Goal: Contribute content: Contribute content

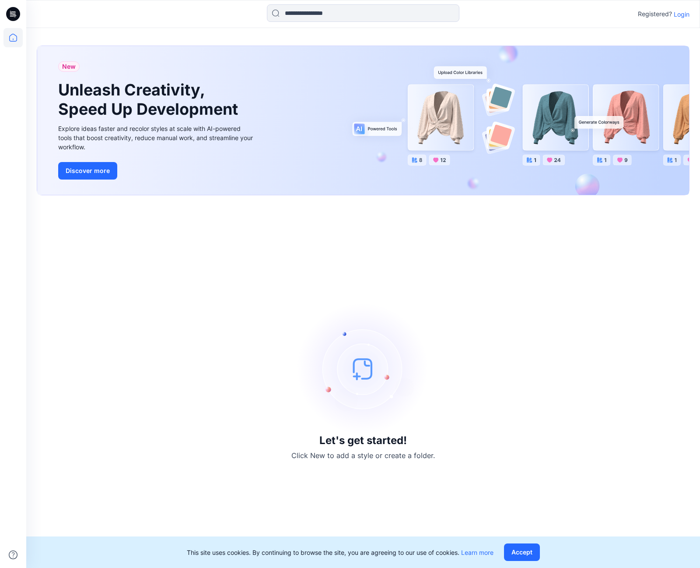
click at [687, 15] on p "Login" at bounding box center [682, 14] width 16 height 9
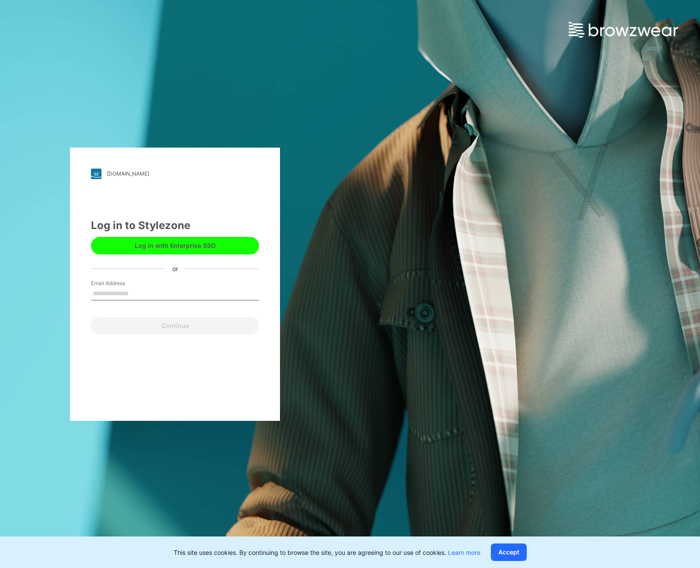
click at [137, 294] on input "Email Address" at bounding box center [175, 293] width 168 height 13
type input "**********"
click at [165, 326] on button "Continue" at bounding box center [175, 326] width 168 height 18
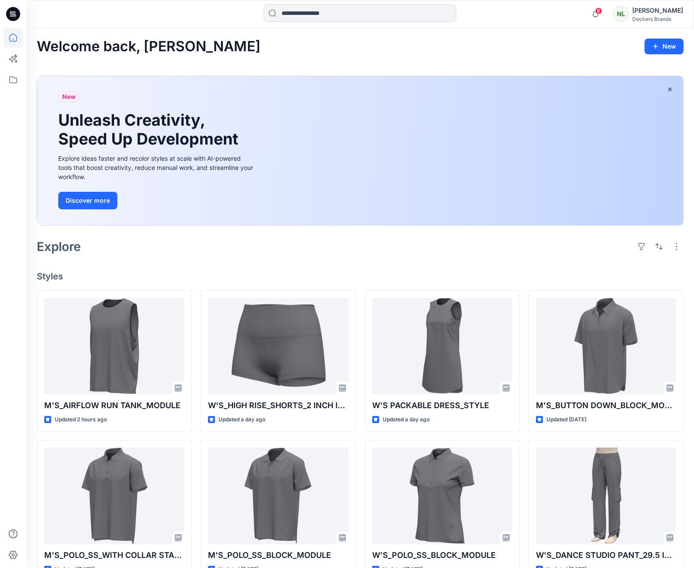
click at [381, 257] on div "Welcome back, Natalya New New Unleash Creativity, Speed Up Development Explore …" at bounding box center [359, 400] width 667 height 745
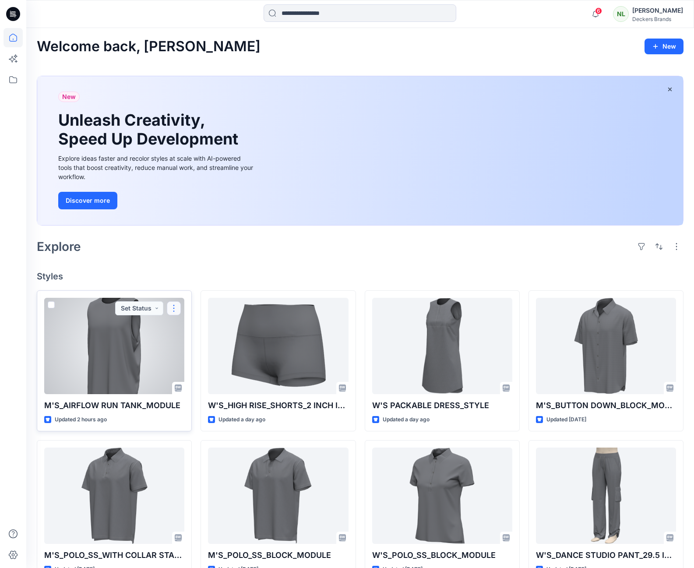
click at [179, 308] on button "button" at bounding box center [174, 308] width 14 height 14
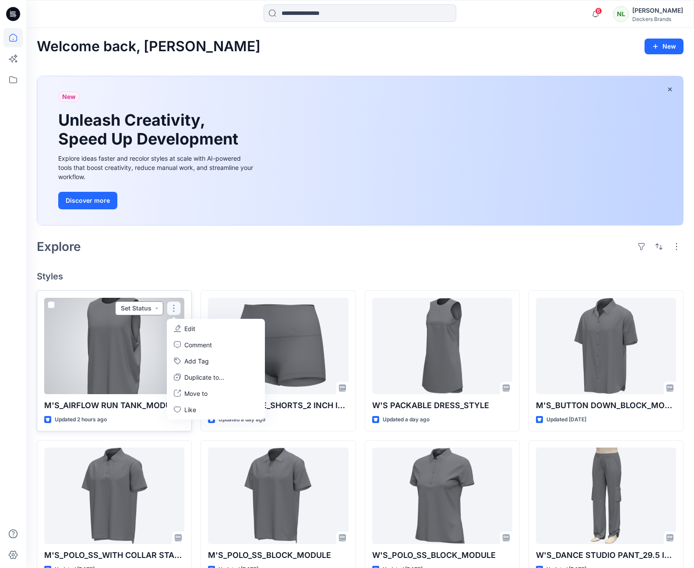
click at [158, 308] on button "Set Status" at bounding box center [139, 308] width 48 height 14
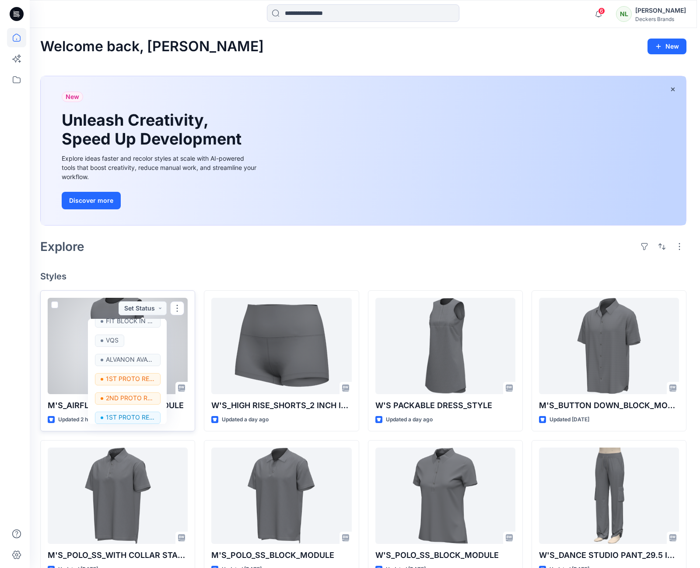
scroll to position [102, 0]
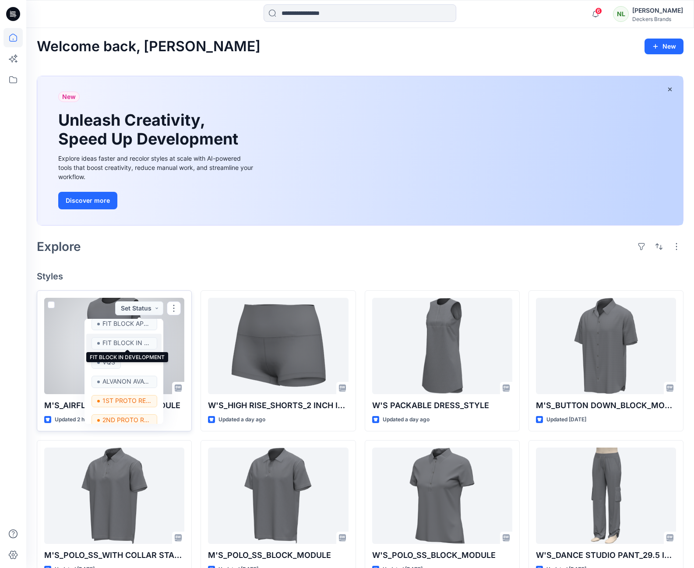
click at [144, 345] on p "FIT BLOCK IN DEVELOPMENT" at bounding box center [126, 342] width 49 height 11
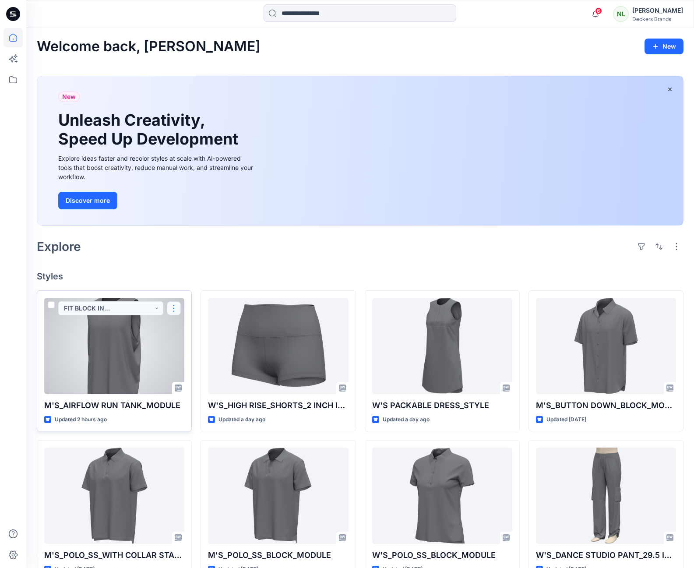
click at [173, 308] on button "button" at bounding box center [174, 308] width 14 height 14
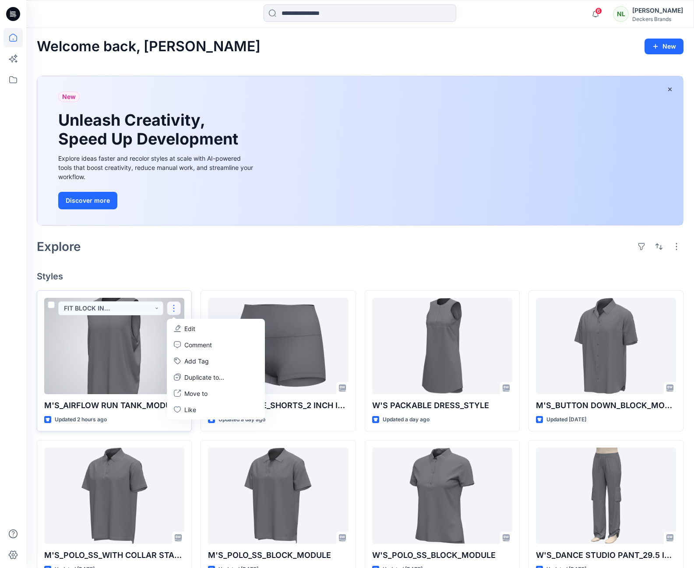
click at [195, 327] on p "Edit" at bounding box center [189, 328] width 11 height 9
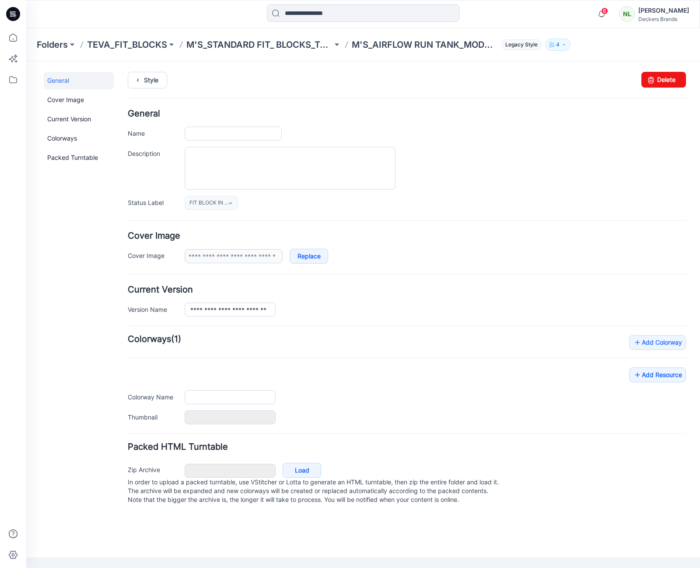
type input "**********"
type input "******"
type input "**********"
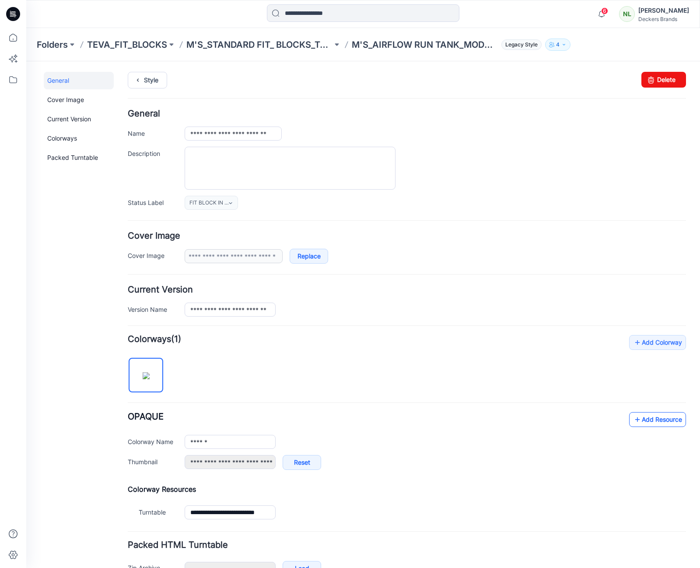
click at [652, 420] on link "Add Resource" at bounding box center [657, 419] width 57 height 15
click at [310, 256] on link "Replace" at bounding box center [309, 256] width 39 height 15
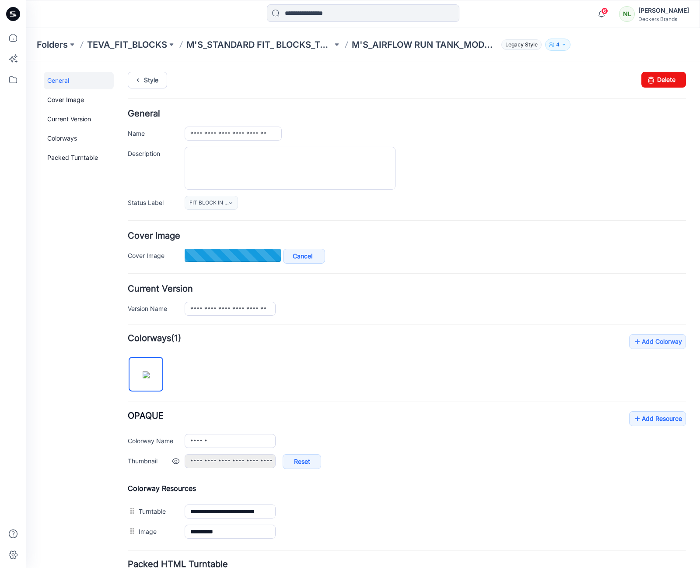
type input "**********"
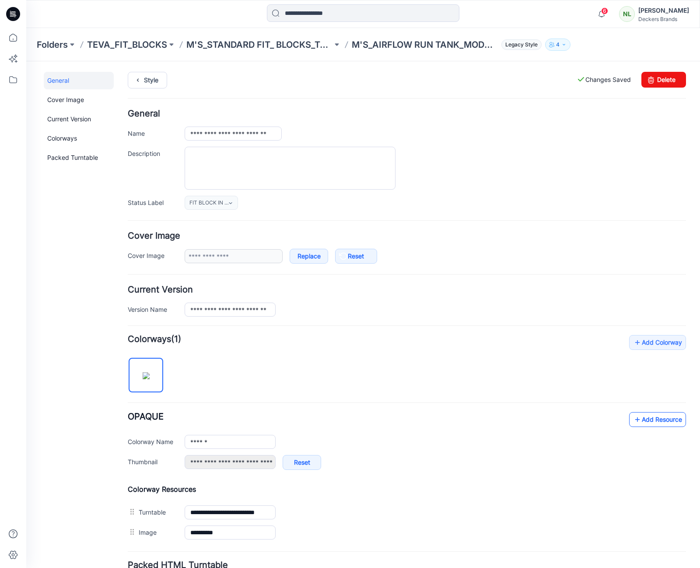
click at [651, 421] on link "Add Resource" at bounding box center [657, 419] width 57 height 15
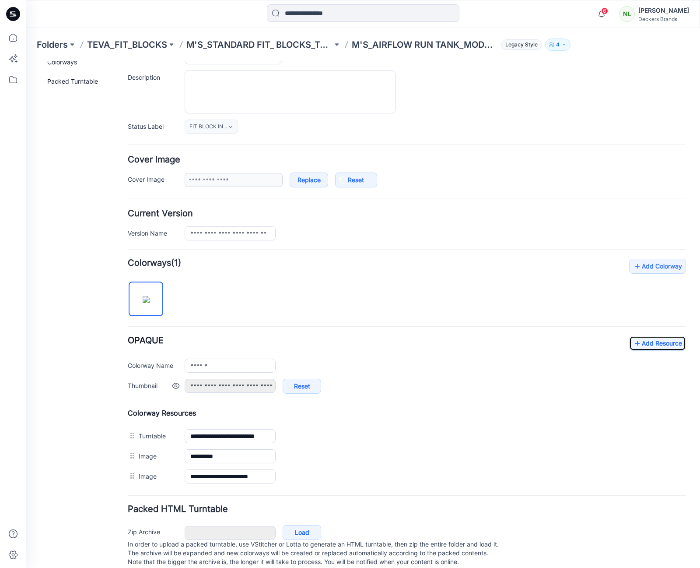
scroll to position [95, 0]
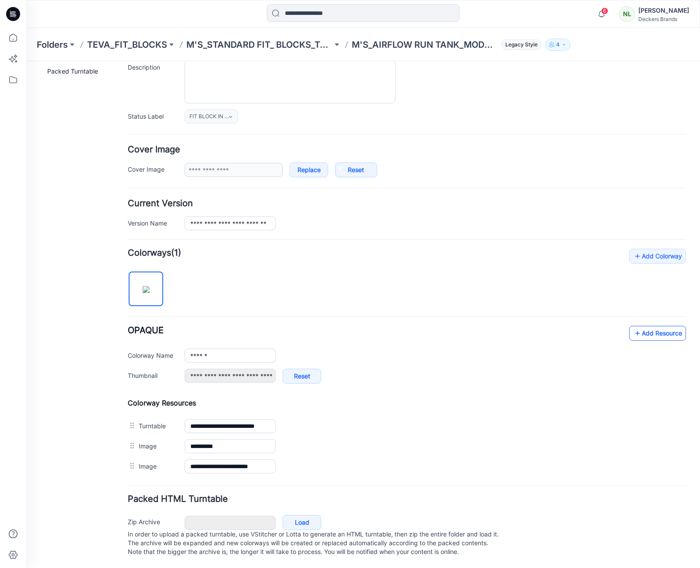
click at [649, 326] on link "Add Resource" at bounding box center [657, 333] width 57 height 15
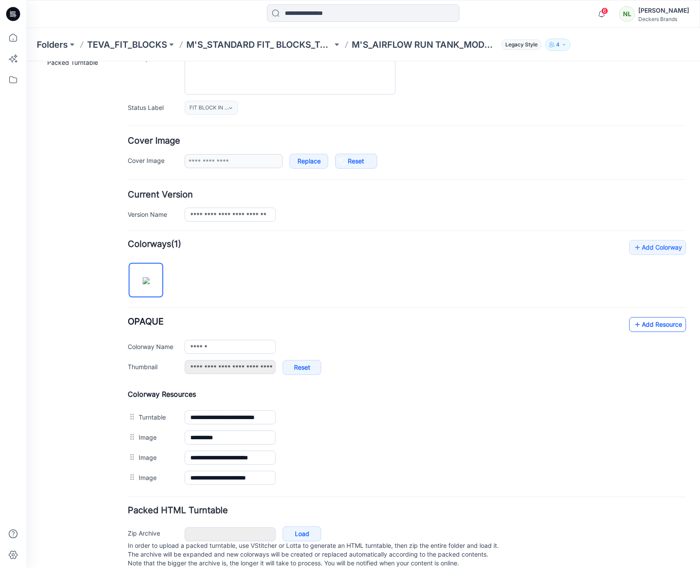
click at [644, 321] on link "Add Resource" at bounding box center [657, 324] width 57 height 15
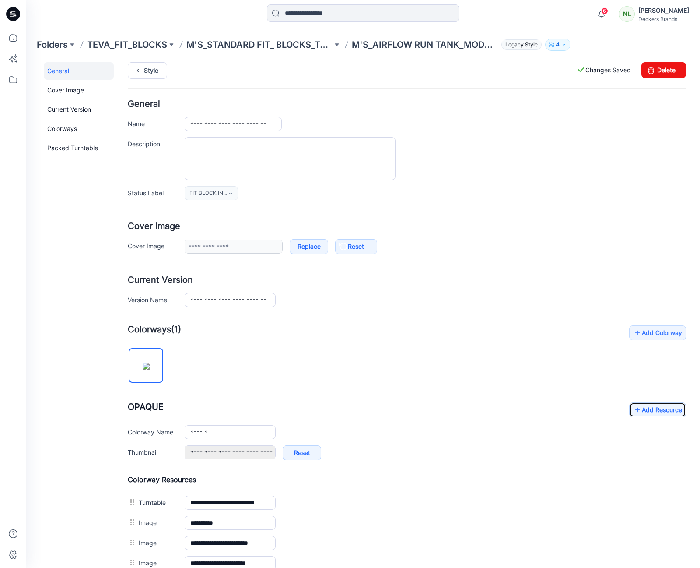
scroll to position [0, 0]
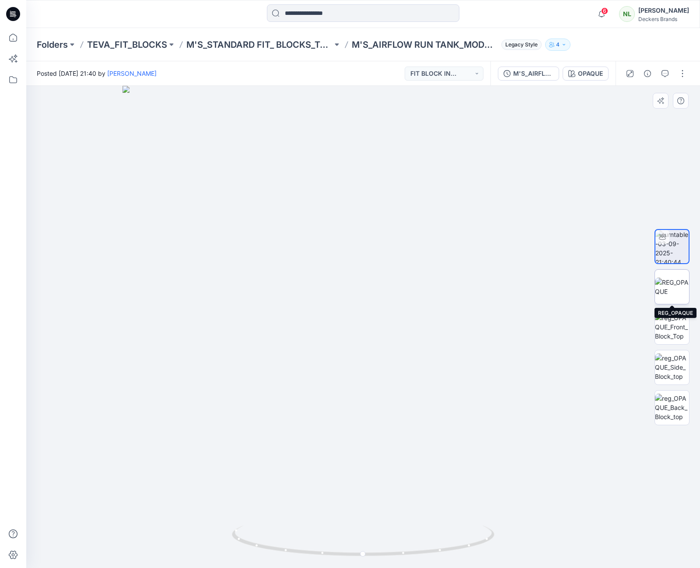
click at [668, 294] on img at bounding box center [672, 286] width 34 height 18
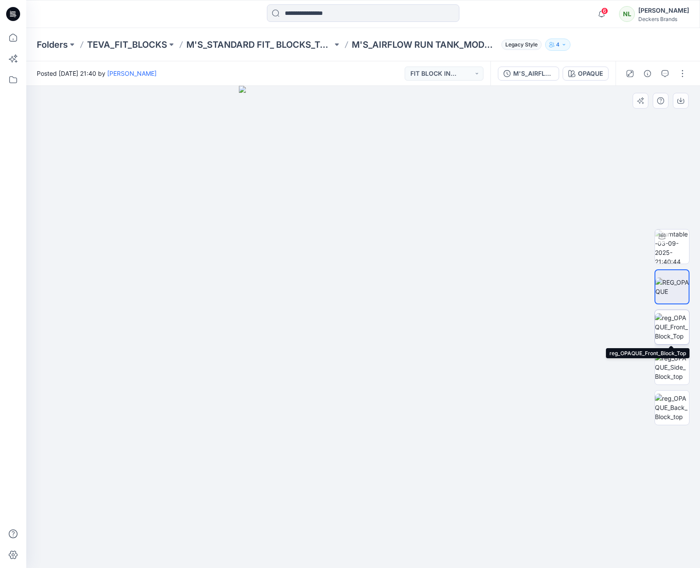
click at [673, 324] on img at bounding box center [672, 327] width 34 height 28
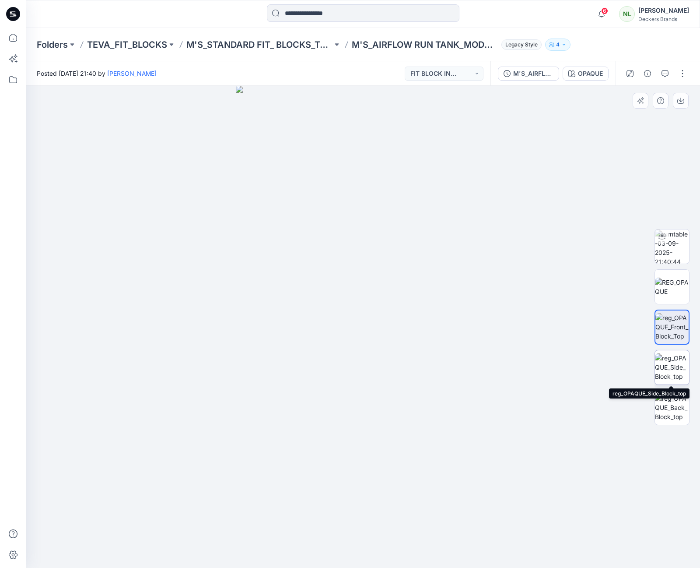
click at [673, 357] on img at bounding box center [672, 367] width 34 height 28
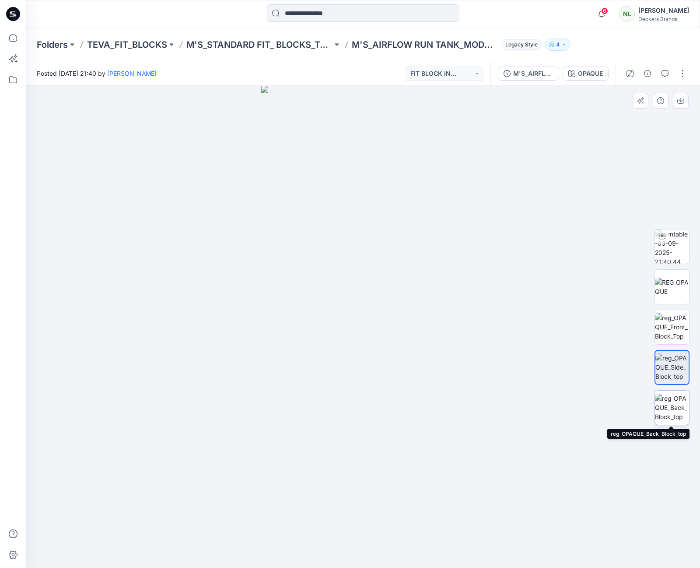
click at [669, 402] on img at bounding box center [672, 407] width 34 height 28
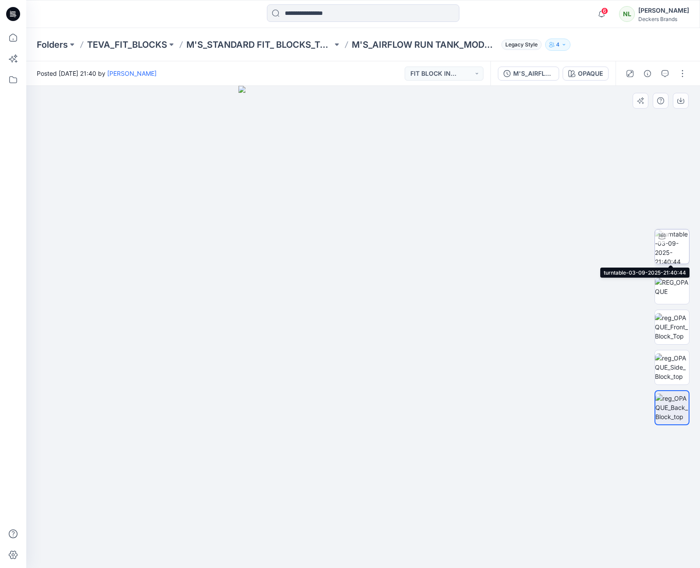
click at [678, 246] on img at bounding box center [672, 246] width 34 height 34
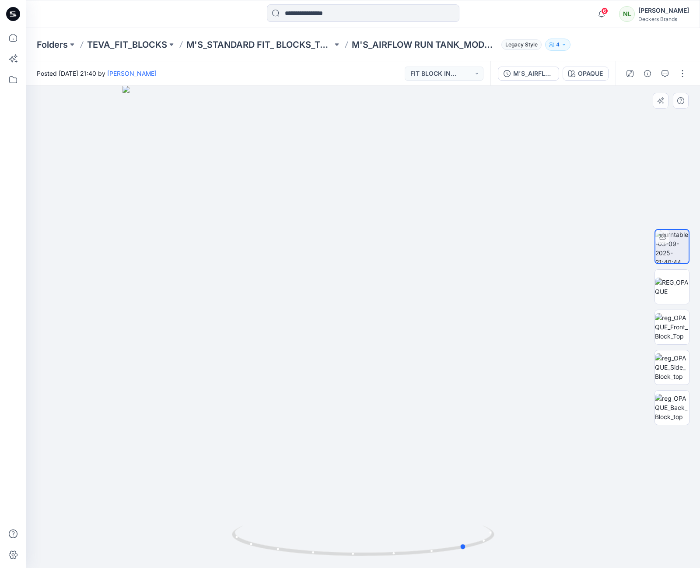
drag, startPoint x: 461, startPoint y: 546, endPoint x: 242, endPoint y: 469, distance: 232.8
click at [246, 484] on div at bounding box center [363, 327] width 674 height 482
click at [228, 46] on p "M'S_STANDARD FIT_ BLOCKS_TOPS" at bounding box center [259, 45] width 146 height 12
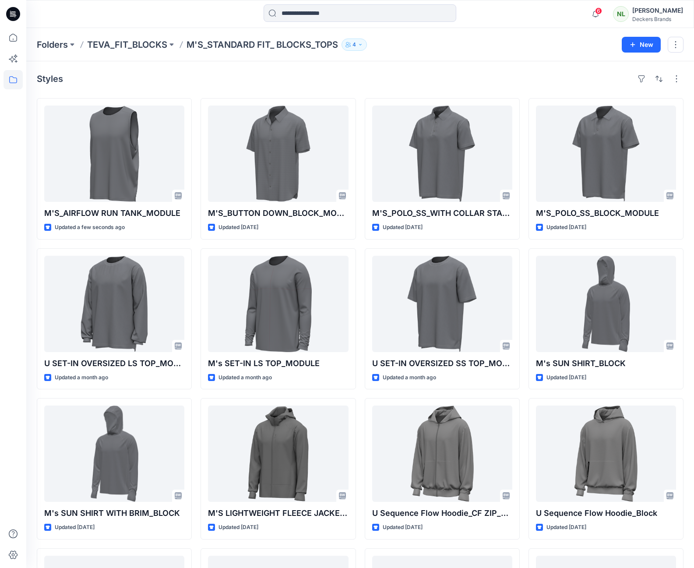
click at [390, 74] on div "Styles" at bounding box center [360, 79] width 646 height 14
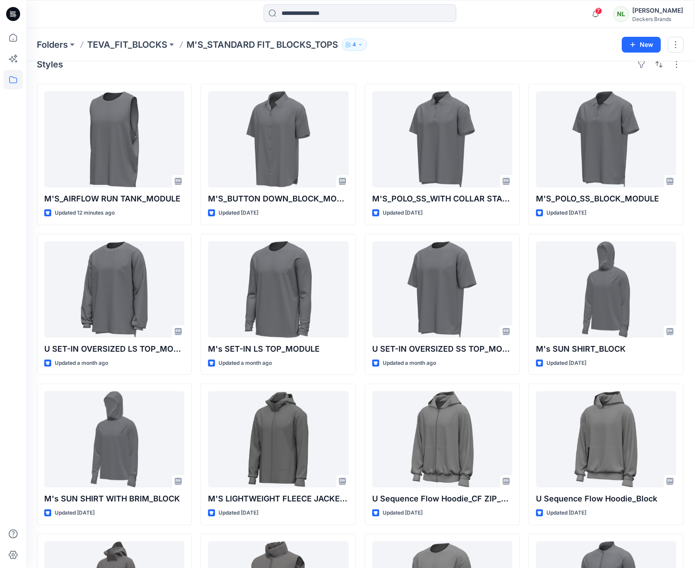
scroll to position [8, 0]
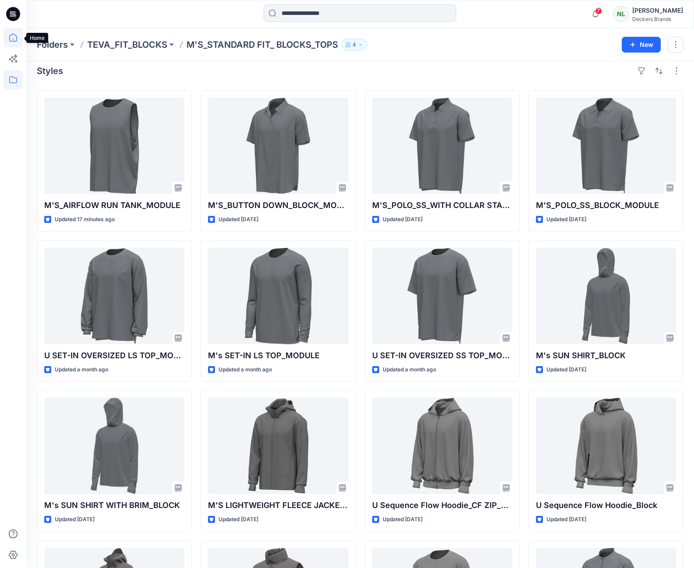
click at [14, 38] on icon at bounding box center [13, 37] width 19 height 19
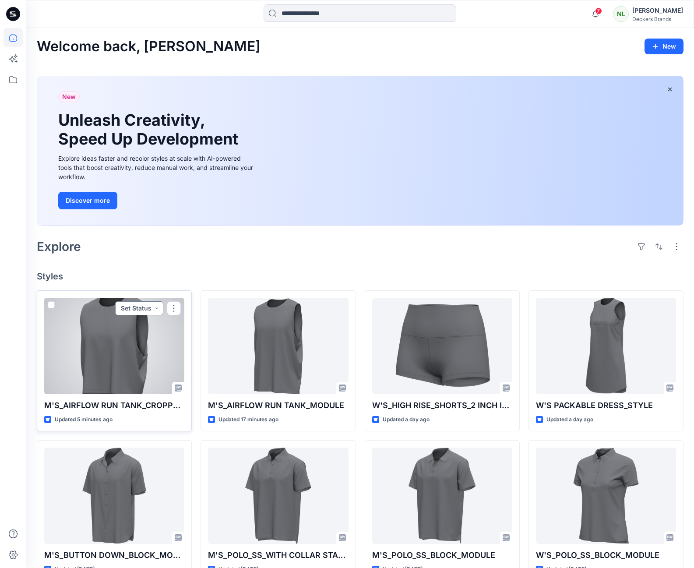
click at [155, 308] on button "Set Status" at bounding box center [139, 308] width 48 height 14
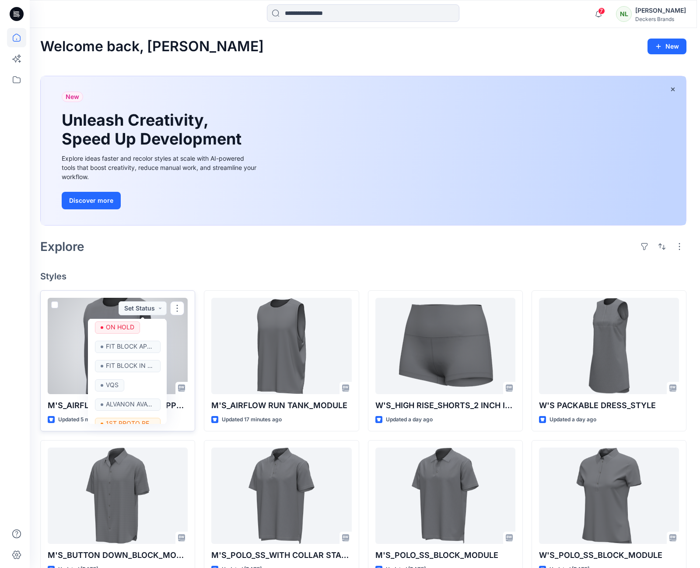
scroll to position [95, 0]
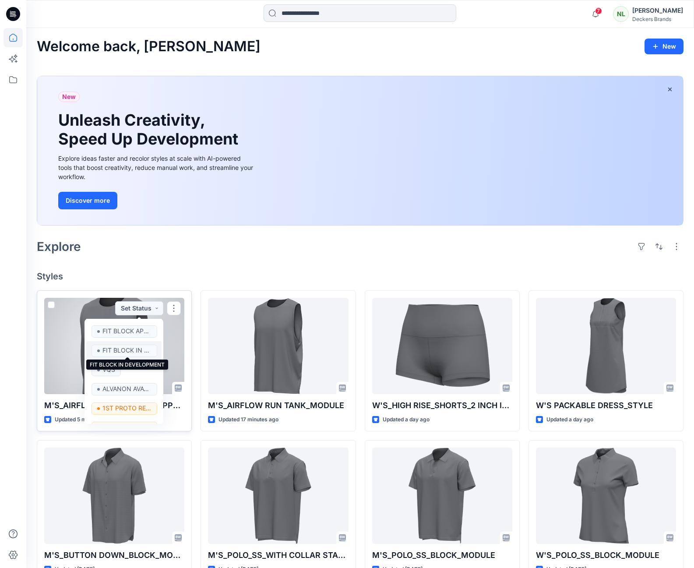
click at [130, 348] on p "FIT BLOCK IN DEVELOPMENT" at bounding box center [126, 349] width 49 height 11
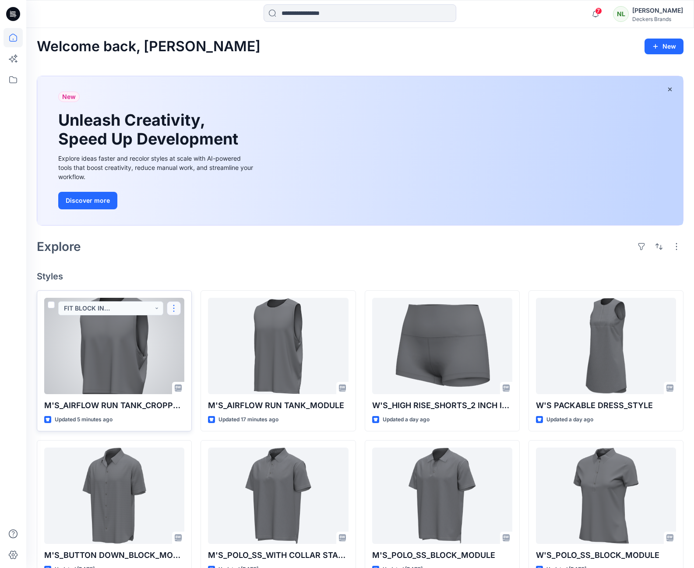
click at [170, 307] on button "button" at bounding box center [174, 308] width 14 height 14
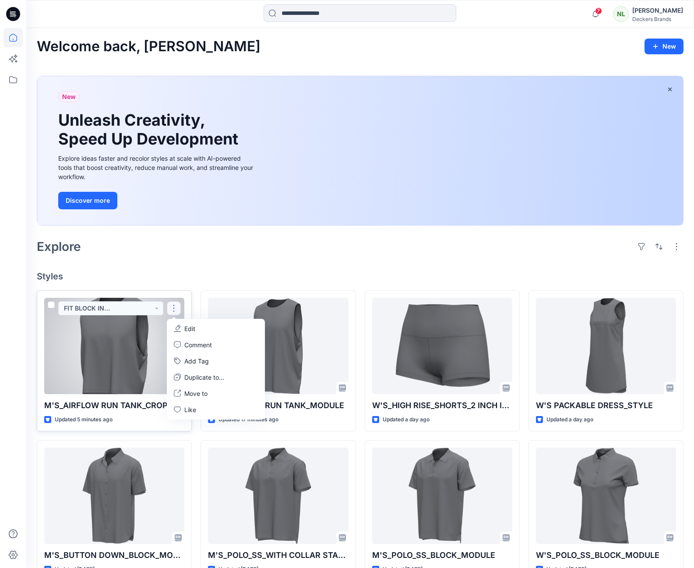
click at [189, 329] on p "Edit" at bounding box center [189, 328] width 11 height 9
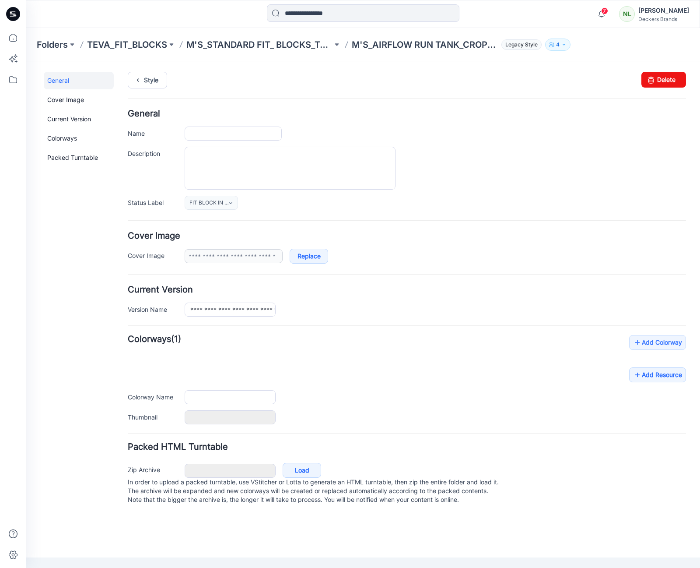
type input "**********"
type input "******"
type input "**********"
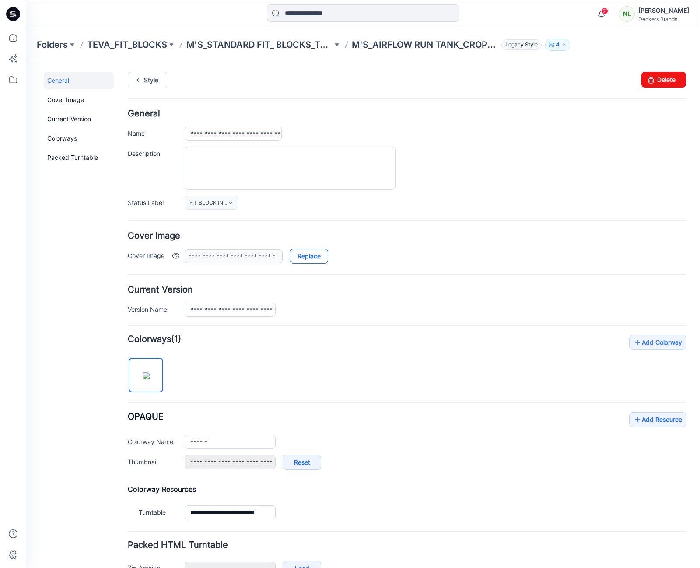
click at [303, 257] on link "Replace" at bounding box center [309, 256] width 39 height 15
type input "**********"
click at [657, 424] on link "Add Resource" at bounding box center [657, 419] width 57 height 15
click at [664, 421] on link "Add Resource" at bounding box center [657, 419] width 57 height 15
click at [654, 421] on link "Add Resource" at bounding box center [657, 419] width 57 height 15
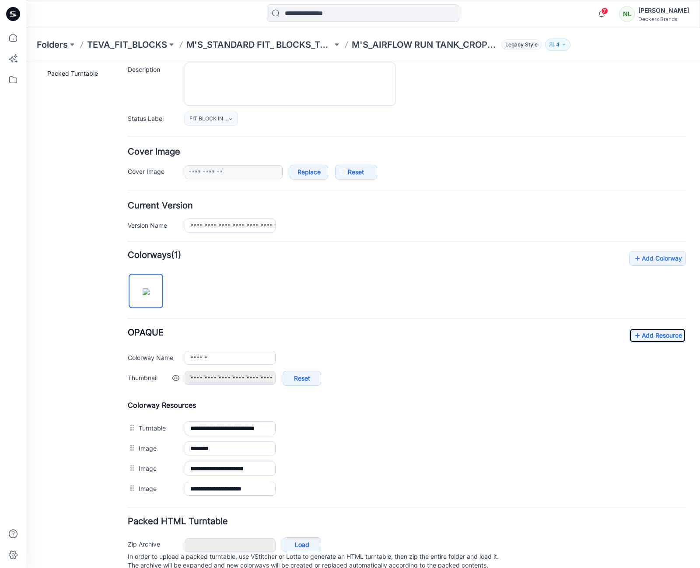
scroll to position [115, 0]
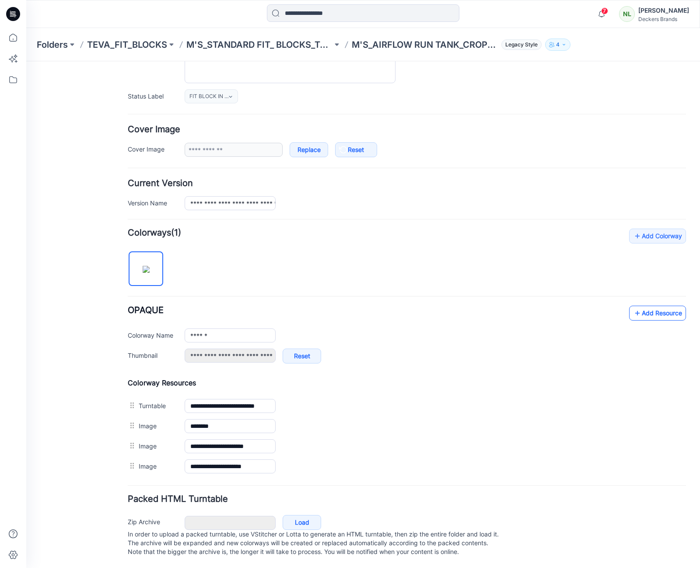
click at [647, 305] on link "Add Resource" at bounding box center [657, 312] width 57 height 15
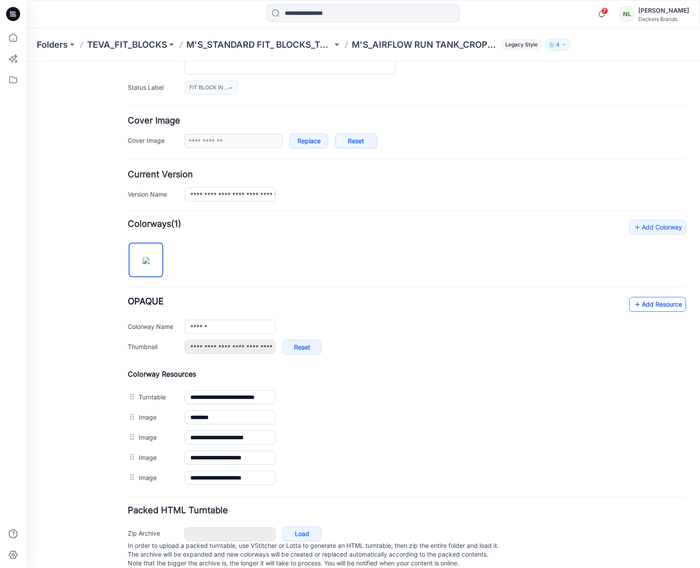
click at [642, 307] on link "Add Resource" at bounding box center [657, 304] width 57 height 15
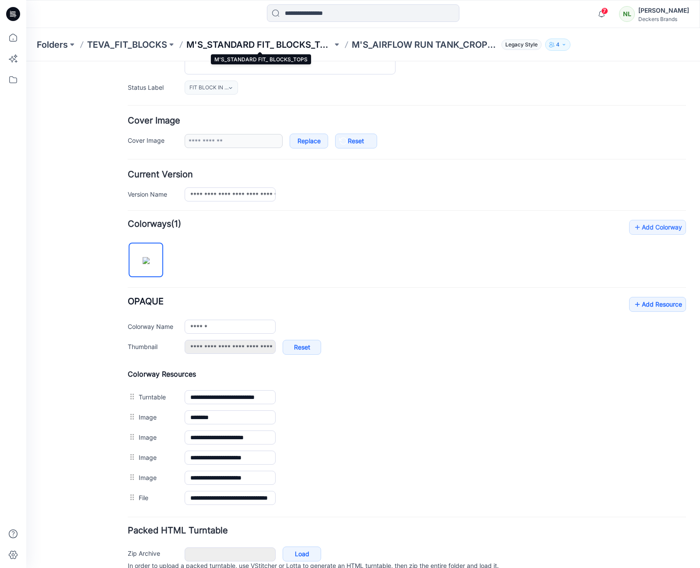
click at [256, 46] on p "M'S_STANDARD FIT_ BLOCKS_TOPS" at bounding box center [259, 45] width 146 height 12
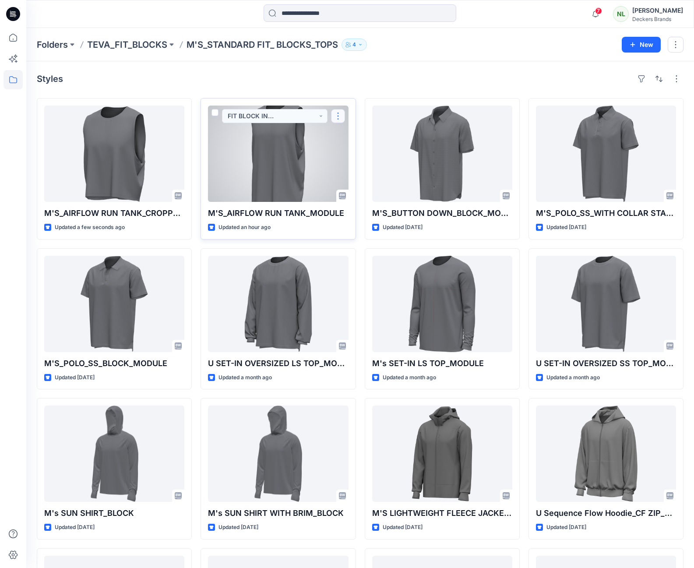
click at [336, 115] on button "button" at bounding box center [338, 116] width 14 height 14
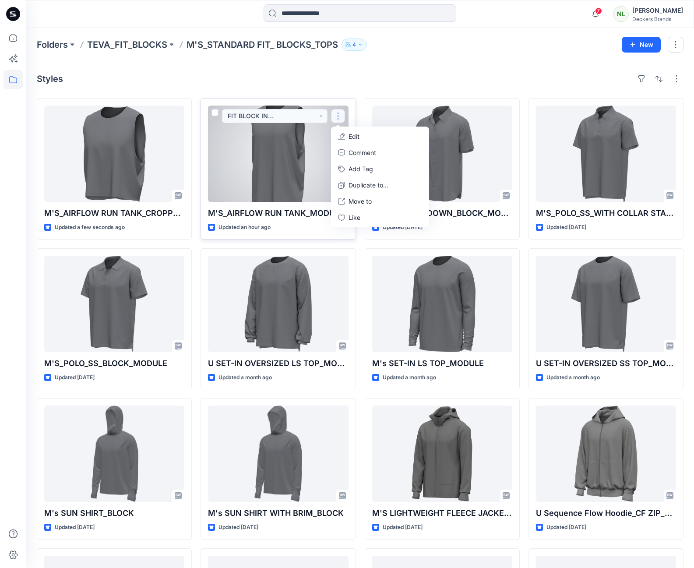
click at [354, 133] on p "Edit" at bounding box center [353, 136] width 11 height 9
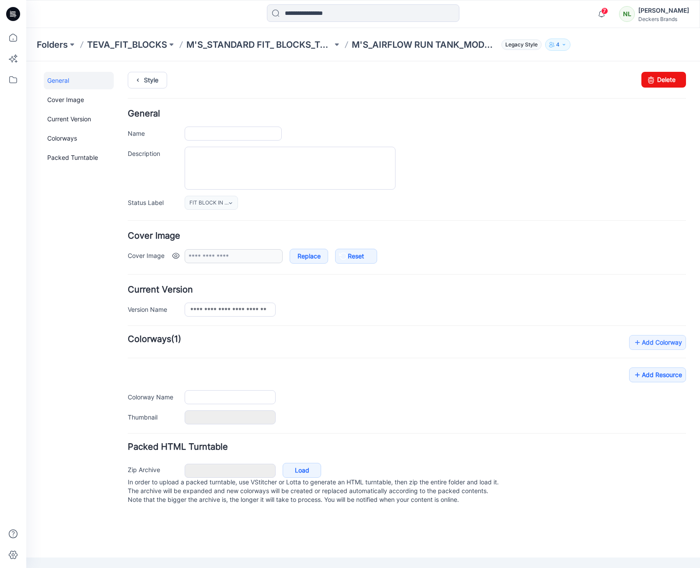
type input "**********"
type input "******"
type input "**********"
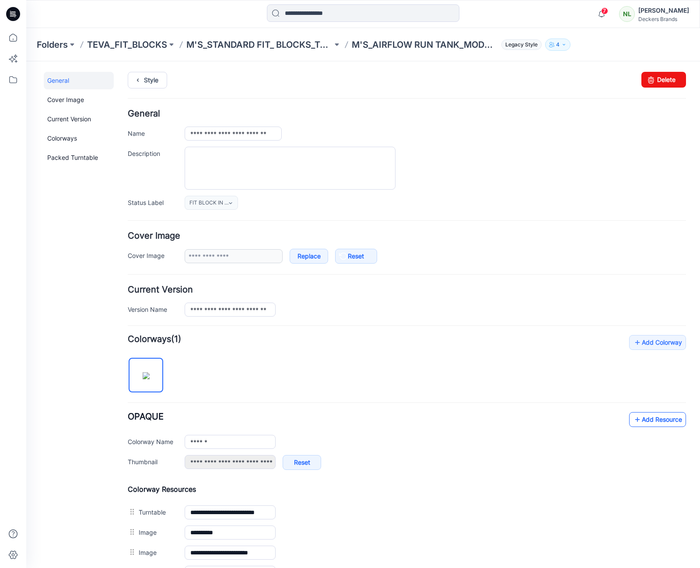
click at [660, 422] on link "Add Resource" at bounding box center [657, 419] width 57 height 15
click at [147, 81] on link "Style" at bounding box center [147, 80] width 39 height 17
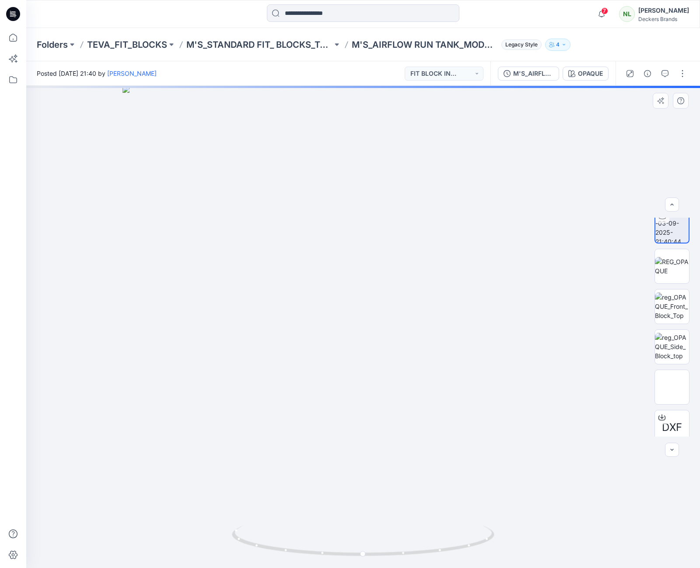
scroll to position [18, 0]
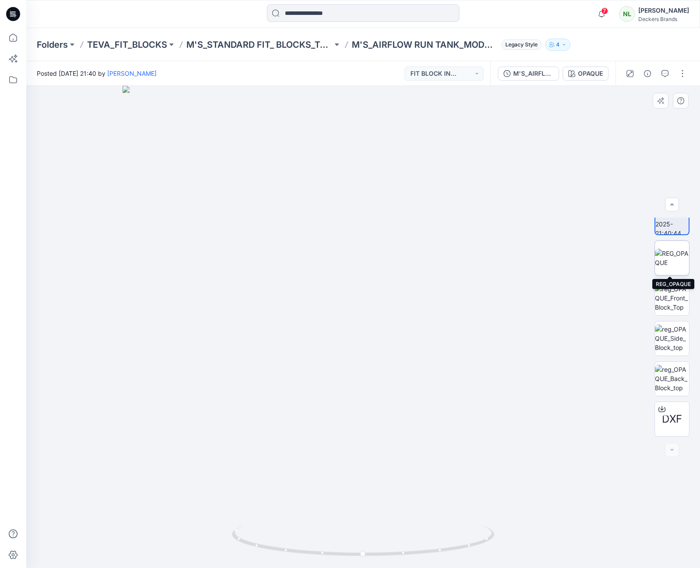
click at [667, 267] on img at bounding box center [672, 258] width 34 height 18
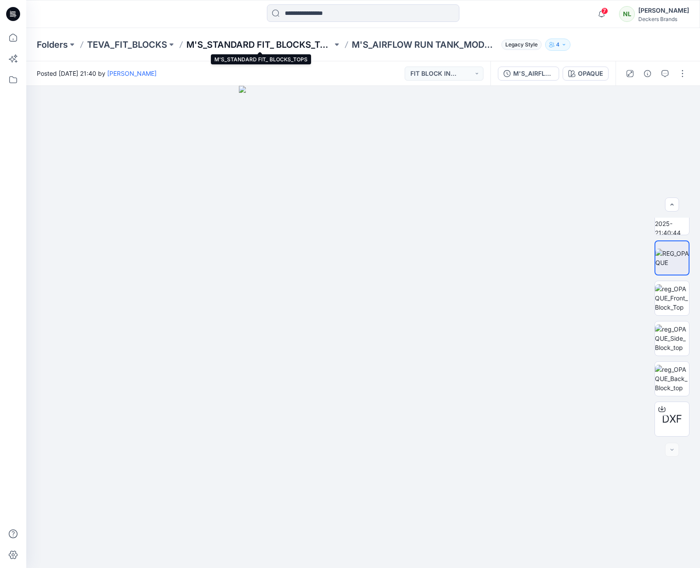
click at [279, 42] on p "M'S_STANDARD FIT_ BLOCKS_TOPS" at bounding box center [259, 45] width 146 height 12
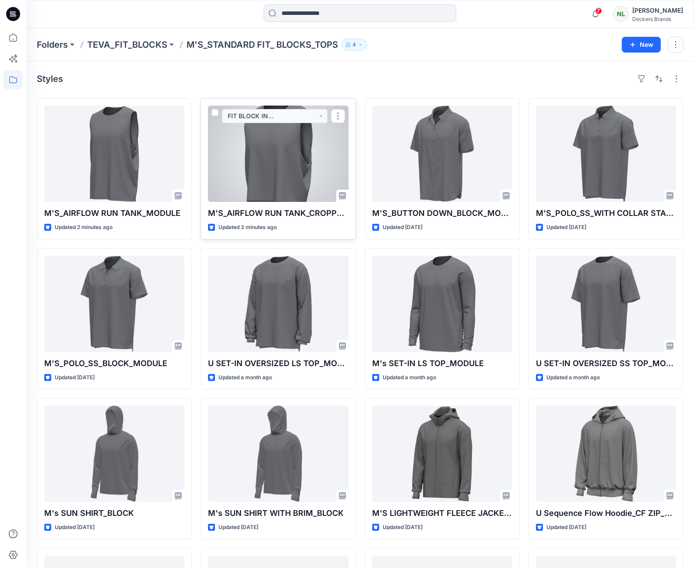
click at [319, 151] on div at bounding box center [278, 153] width 140 height 96
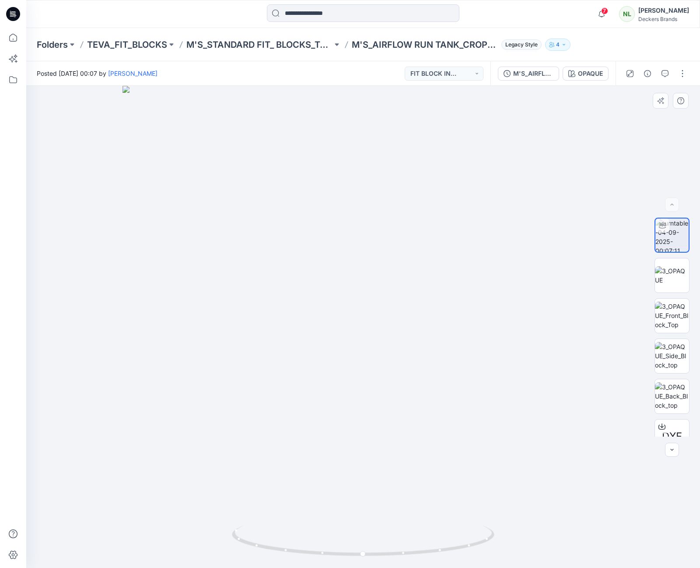
scroll to position [18, 0]
click at [662, 262] on img at bounding box center [672, 258] width 34 height 18
